Goal: Complete application form

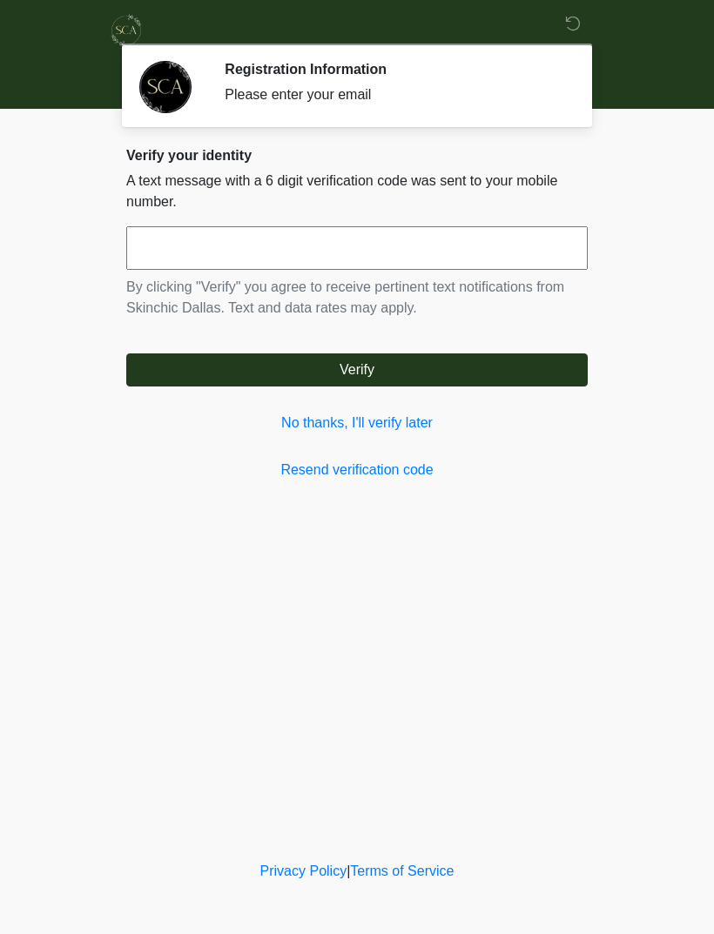
click at [326, 245] on input "text" at bounding box center [356, 248] width 461 height 44
type input "******"
click at [433, 371] on button "Verify" at bounding box center [356, 369] width 461 height 33
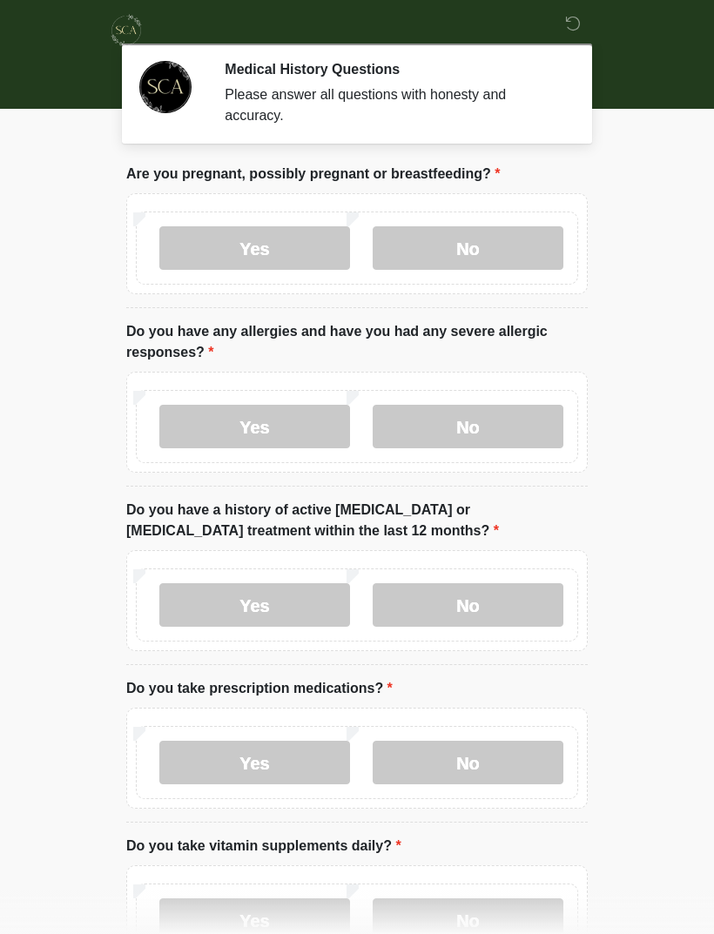
click at [529, 261] on label "No" at bounding box center [467, 248] width 191 height 44
click at [505, 430] on label "No" at bounding box center [467, 427] width 191 height 44
click at [492, 594] on label "No" at bounding box center [467, 605] width 191 height 44
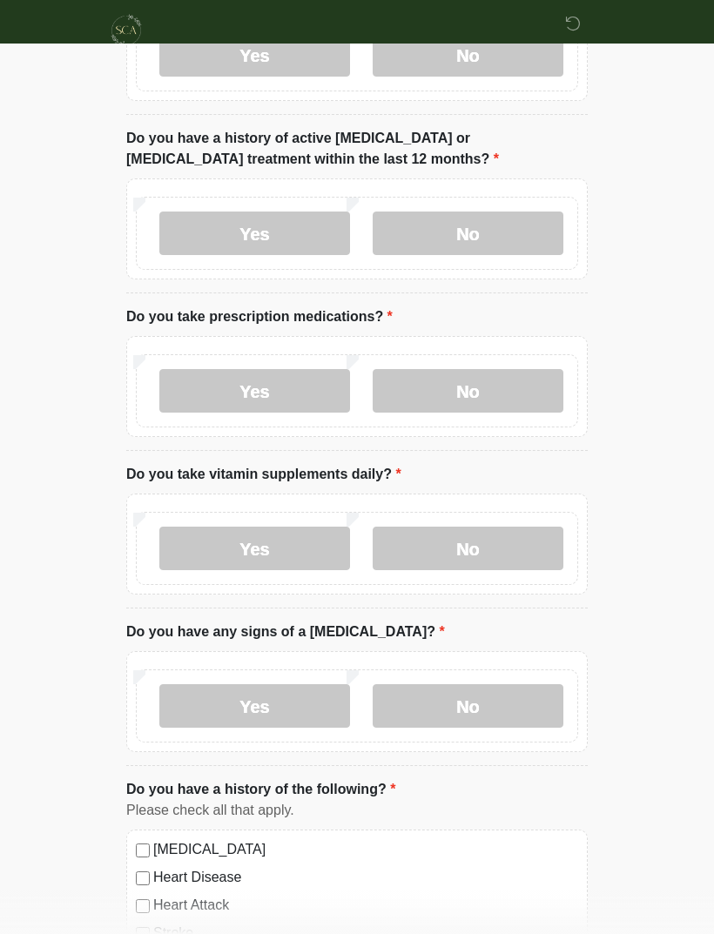
scroll to position [372, 0]
click at [517, 384] on label "No" at bounding box center [467, 390] width 191 height 44
click at [292, 540] on label "Yes" at bounding box center [254, 548] width 191 height 44
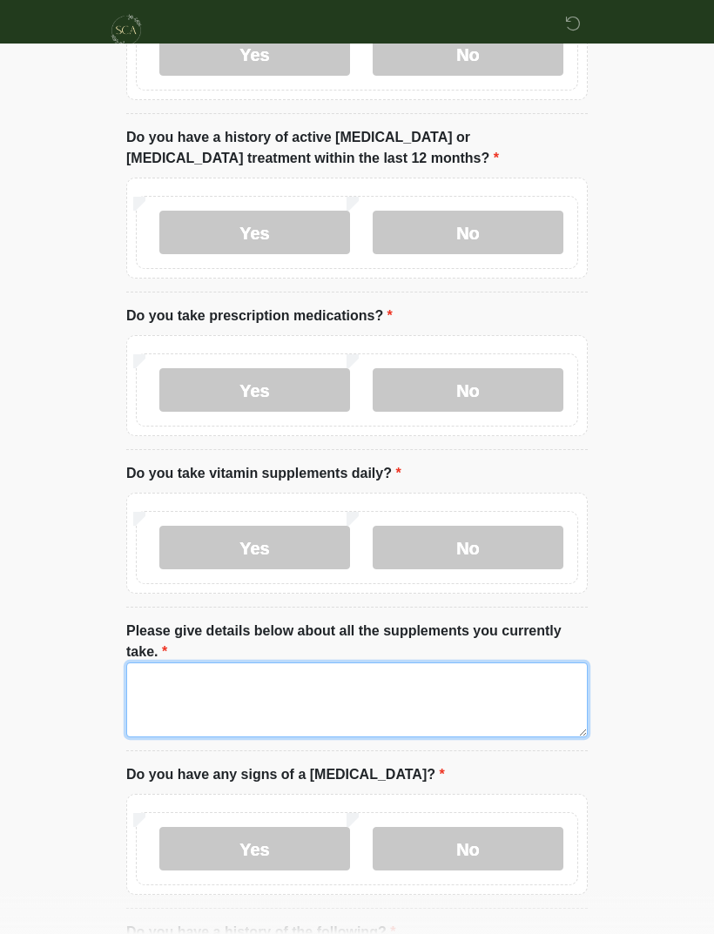
click at [290, 679] on textarea "Please give details below about all the supplements you currently take." at bounding box center [356, 699] width 461 height 75
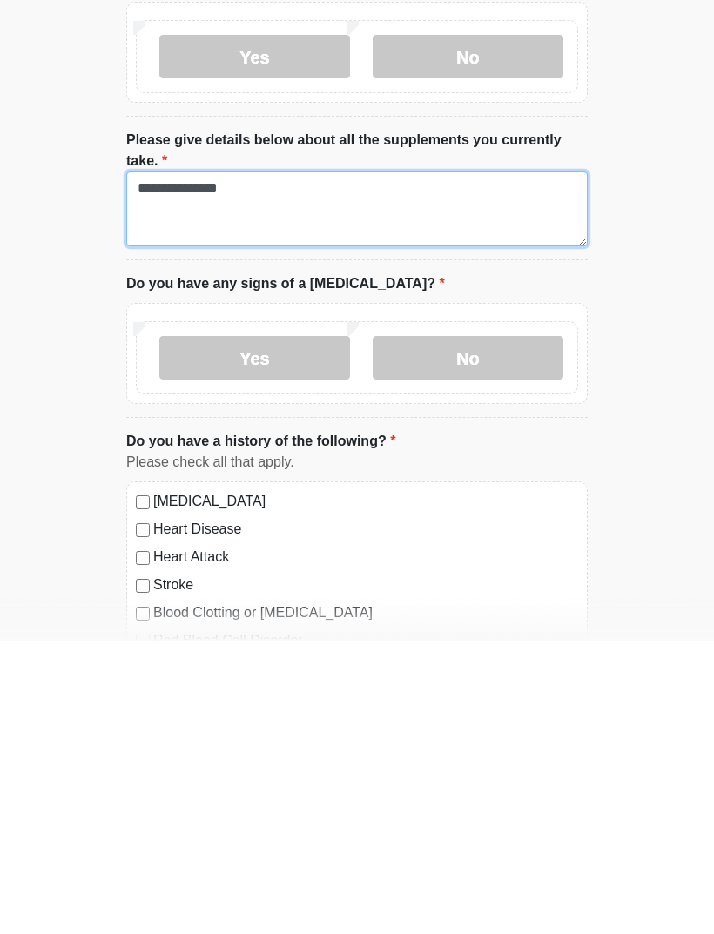
scroll to position [572, 0]
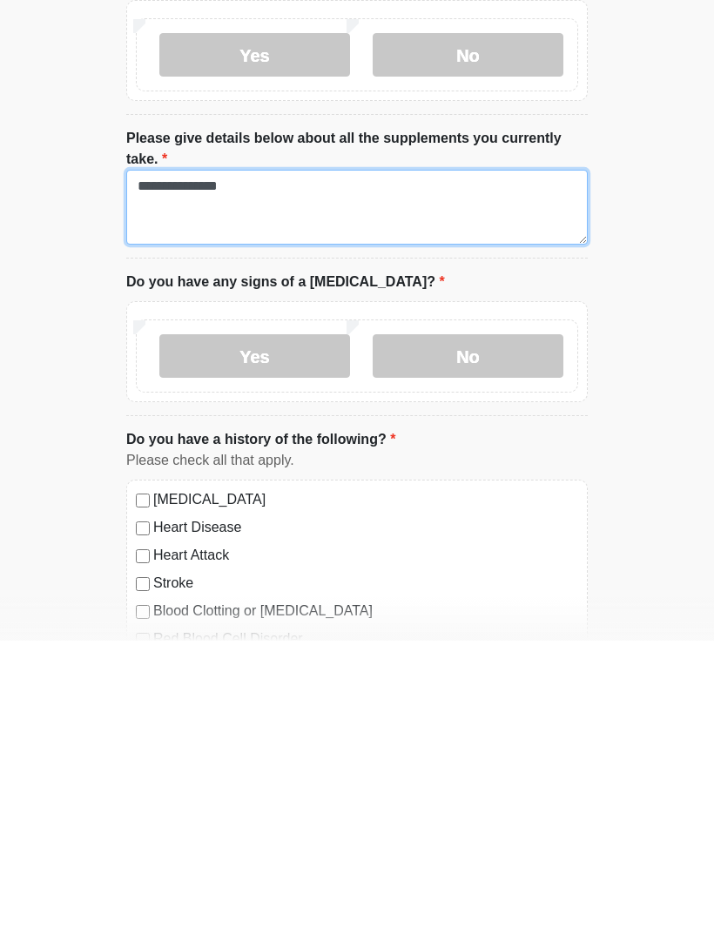
type textarea "**********"
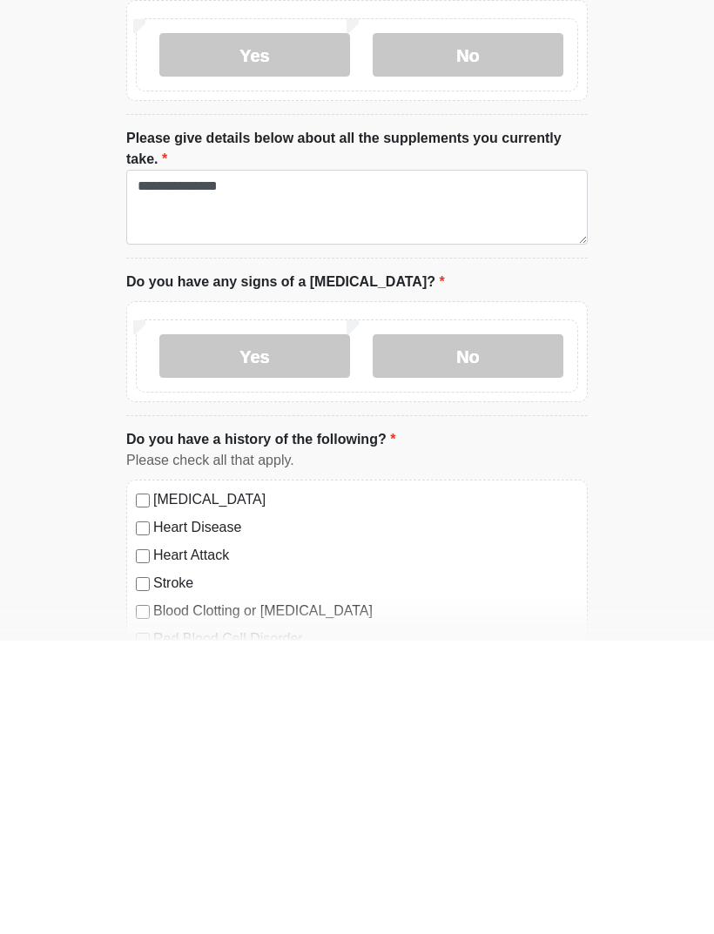
click at [505, 627] on label "No" at bounding box center [467, 649] width 191 height 44
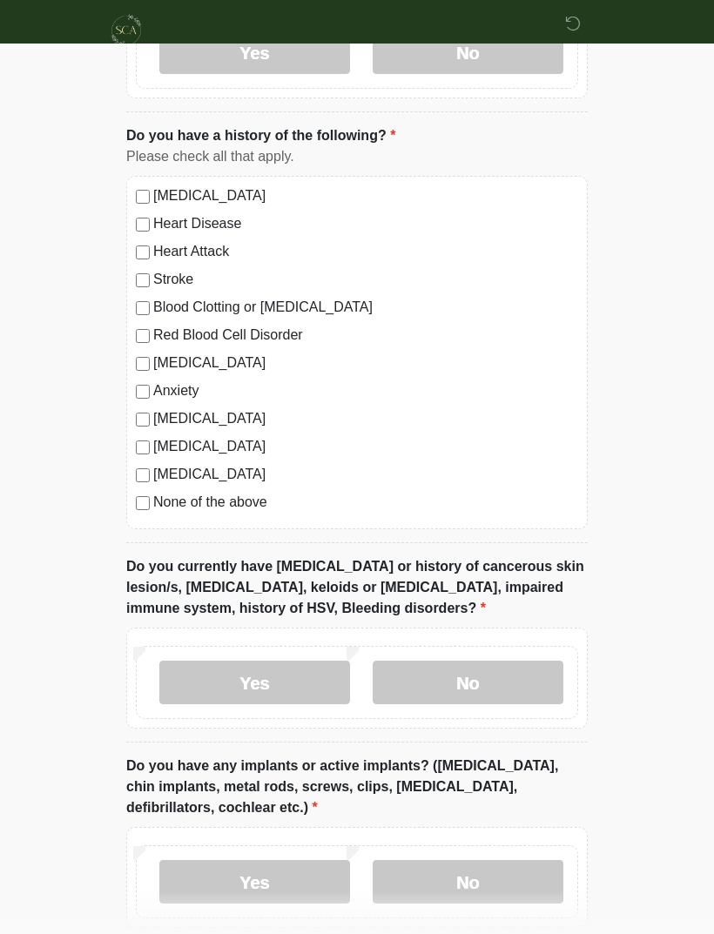
scroll to position [1175, 0]
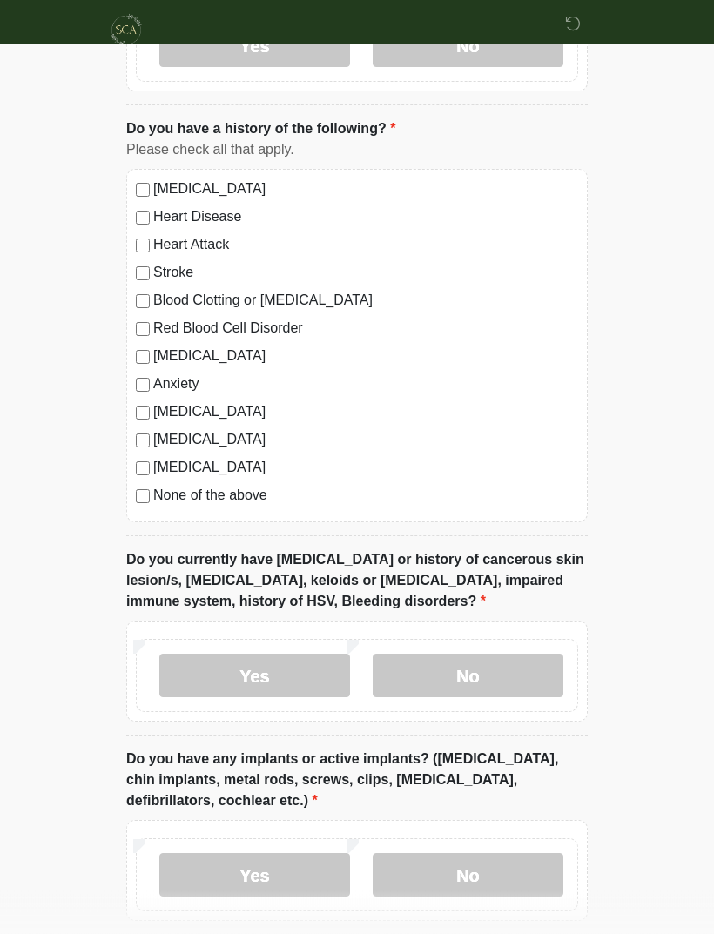
click at [155, 464] on label "Diabetes" at bounding box center [365, 468] width 425 height 21
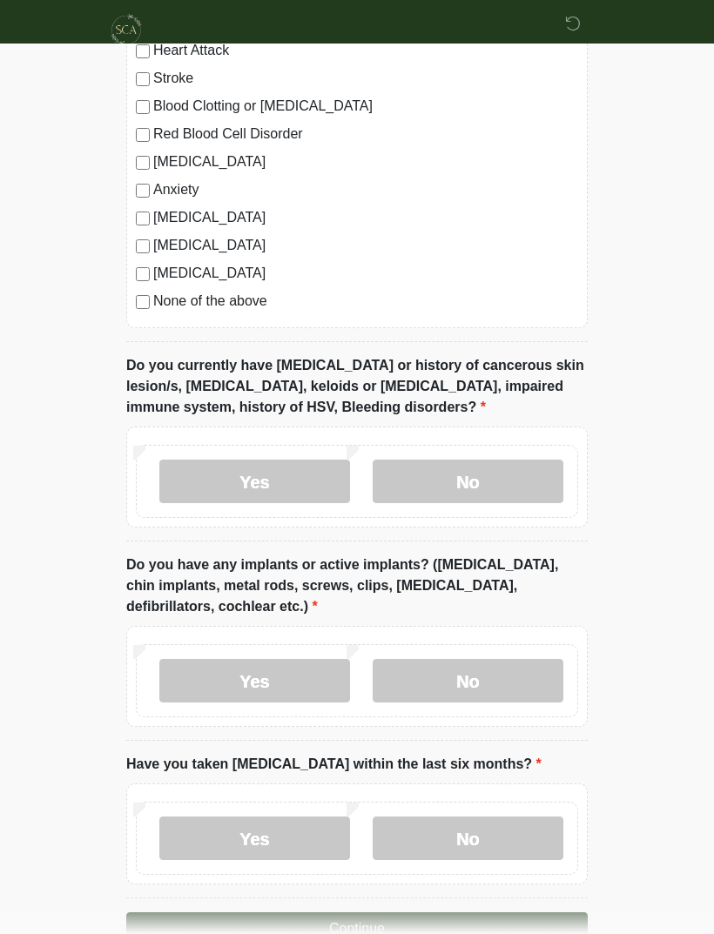
scroll to position [1370, 0]
click at [500, 475] on label "No" at bounding box center [467, 482] width 191 height 44
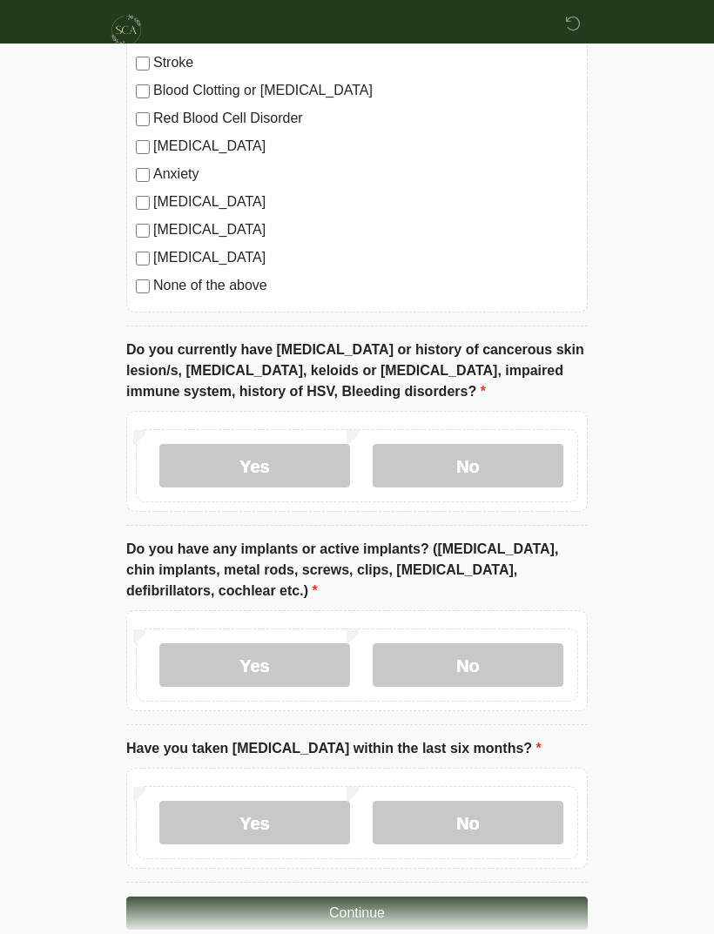
scroll to position [1415, 0]
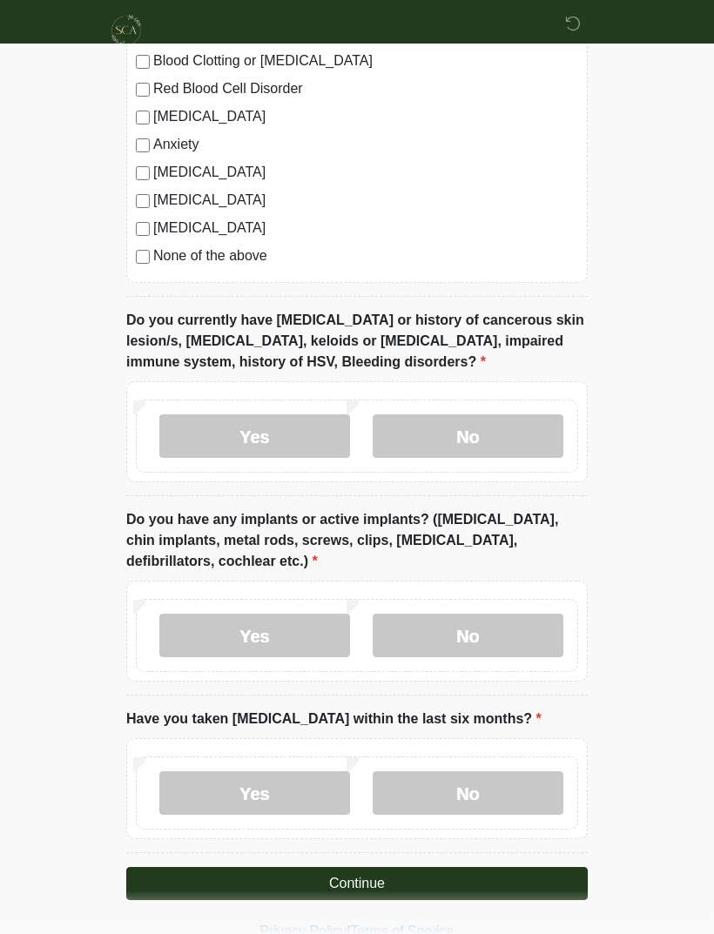
click at [295, 623] on label "Yes" at bounding box center [254, 636] width 191 height 44
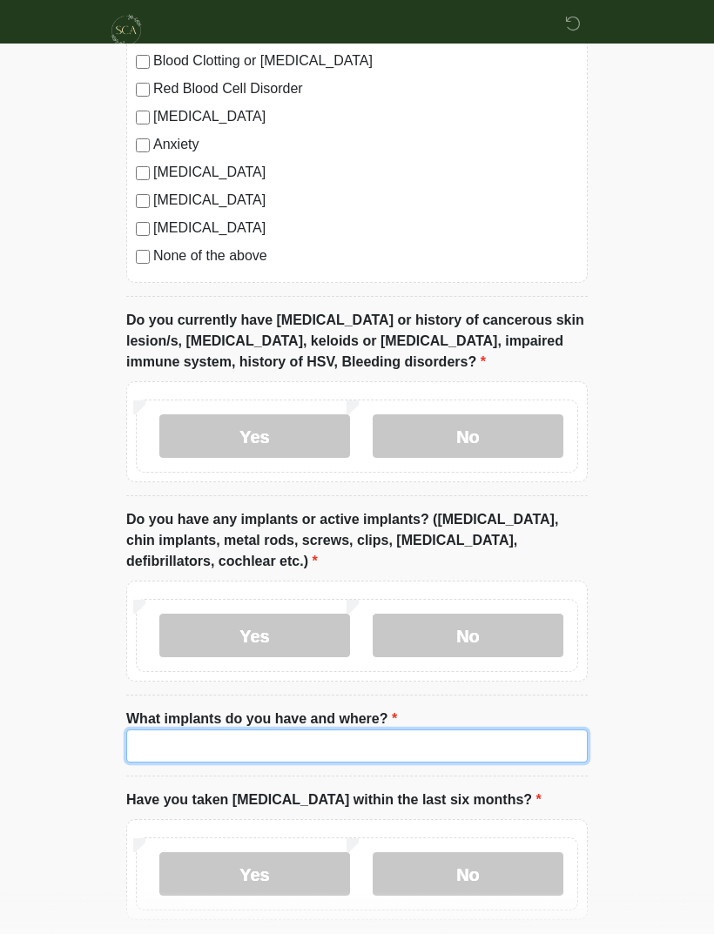
click at [231, 729] on input "What implants do you have and where?" at bounding box center [356, 745] width 461 height 33
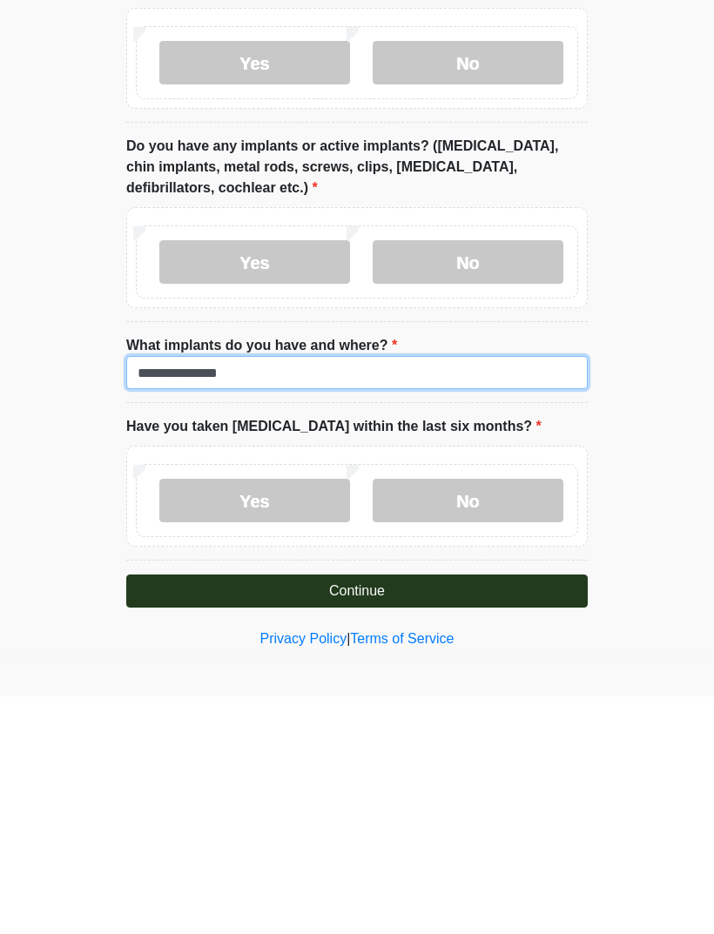
type input "**********"
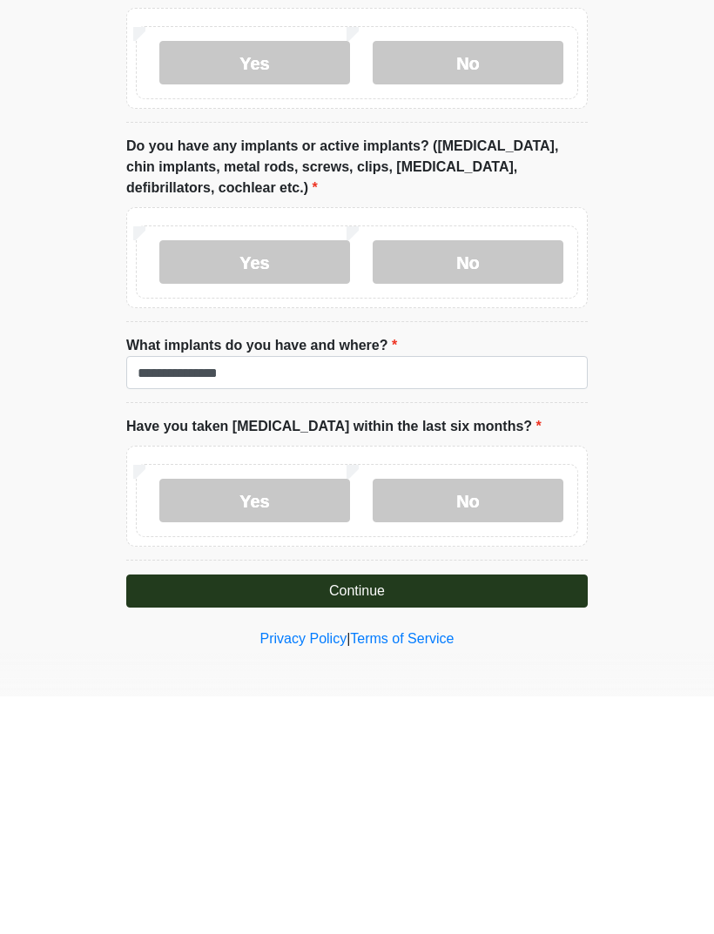
click at [499, 716] on label "No" at bounding box center [467, 738] width 191 height 44
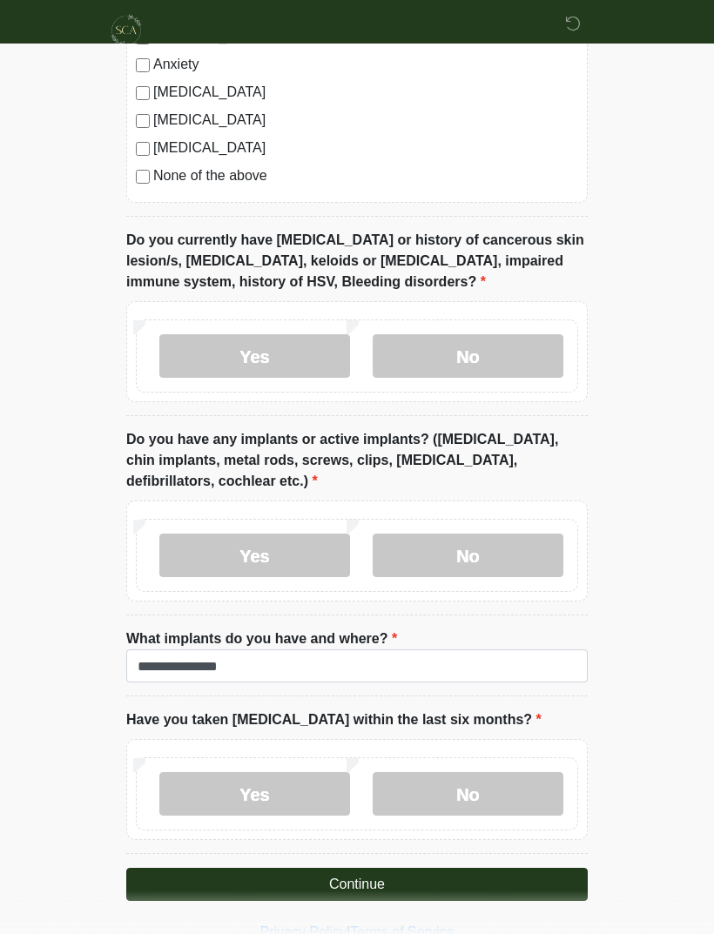
click at [483, 877] on button "Continue" at bounding box center [356, 884] width 461 height 33
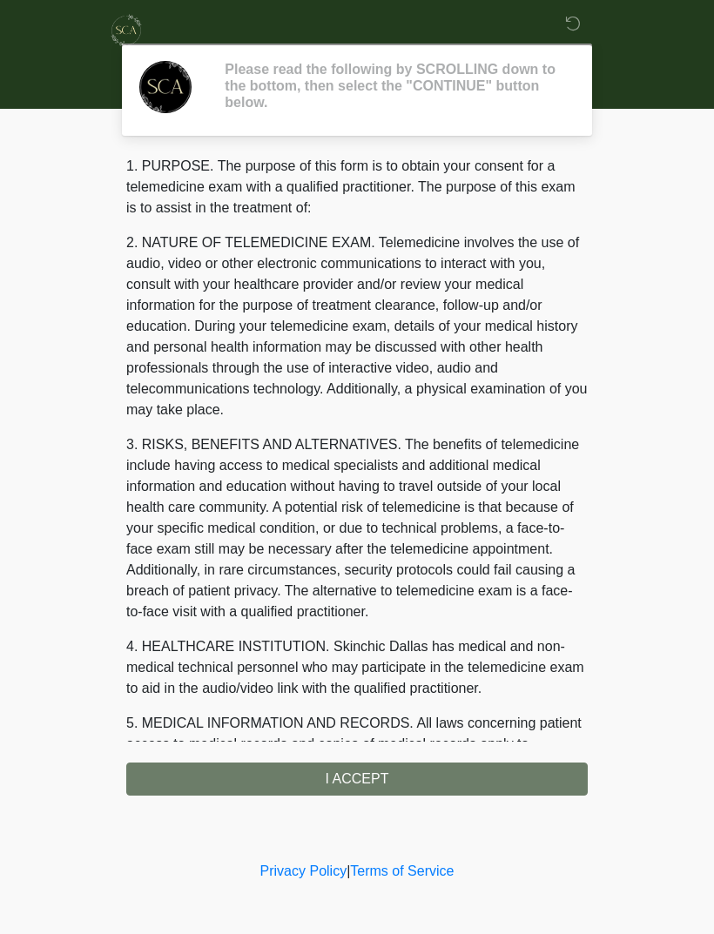
scroll to position [0, 0]
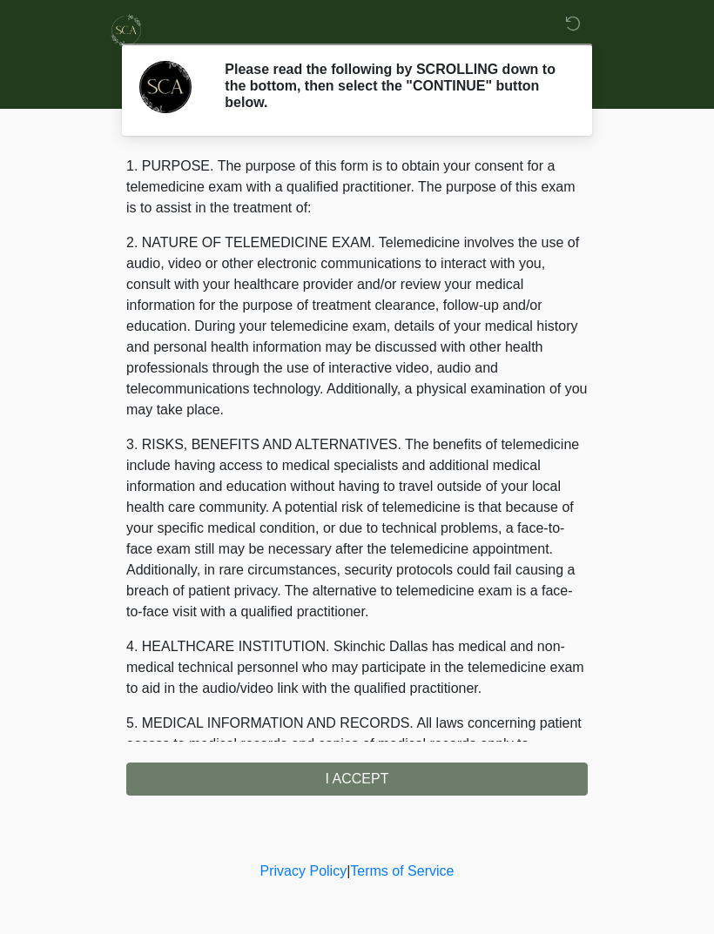
click at [500, 775] on div "1. PURPOSE. The purpose of this form is to obtain your consent for a telemedici…" at bounding box center [356, 476] width 461 height 640
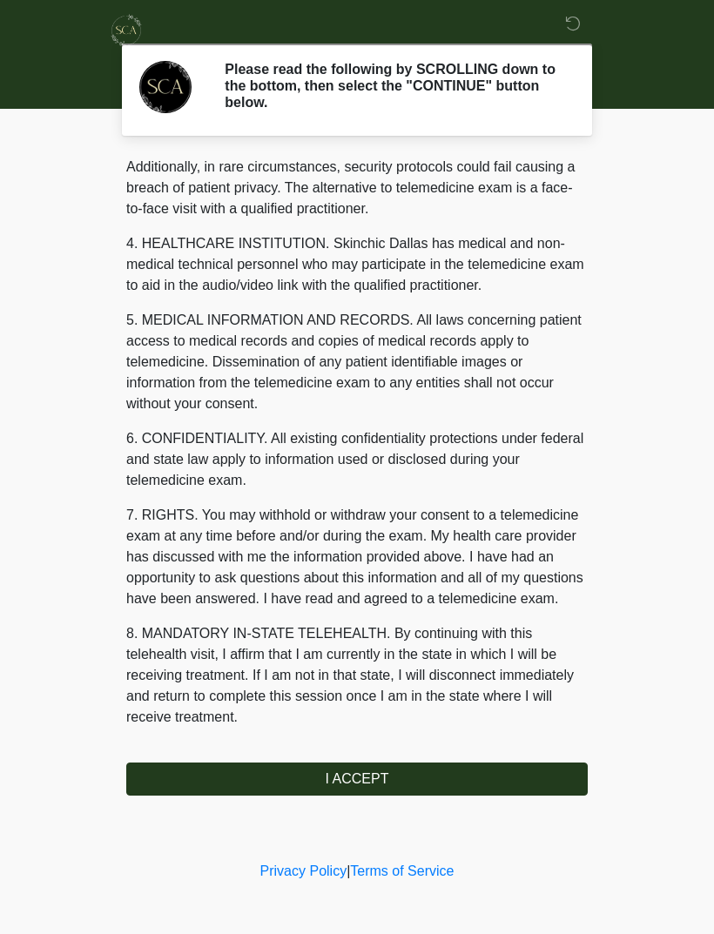
scroll to position [424, 0]
click at [435, 782] on button "I ACCEPT" at bounding box center [356, 778] width 461 height 33
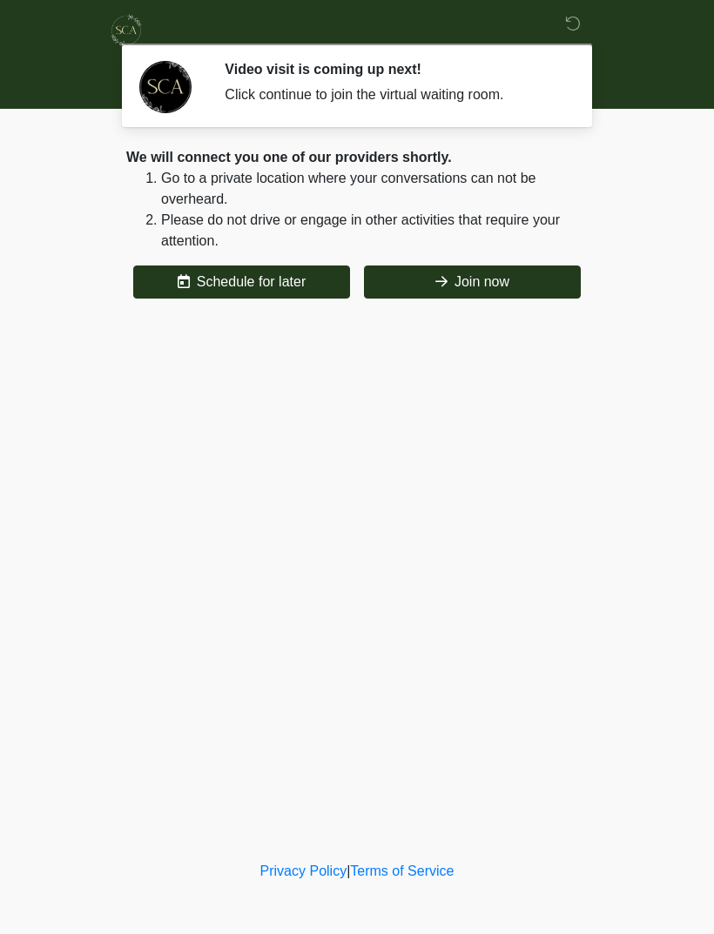
click at [512, 277] on button "Join now" at bounding box center [472, 281] width 217 height 33
